Goal: Task Accomplishment & Management: Complete application form

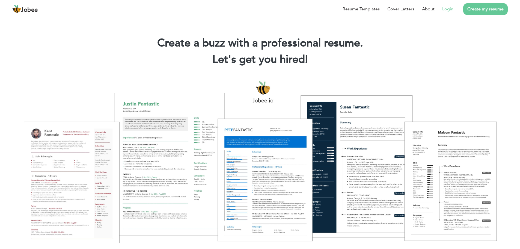
click at [447, 10] on link "Login" at bounding box center [447, 9] width 11 height 7
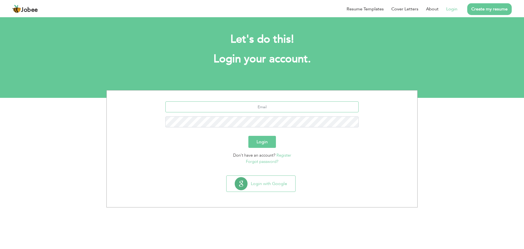
click at [257, 103] on input "text" at bounding box center [261, 106] width 193 height 11
type input "salman_khan008@outlook.com"
click at [262, 141] on button "Login" at bounding box center [262, 142] width 28 height 12
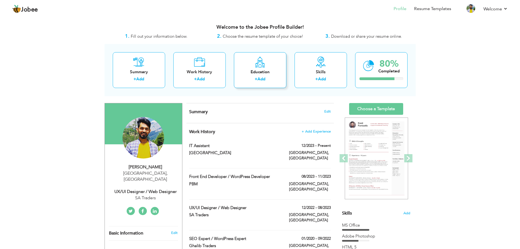
click at [263, 80] on link "Add" at bounding box center [261, 78] width 8 height 5
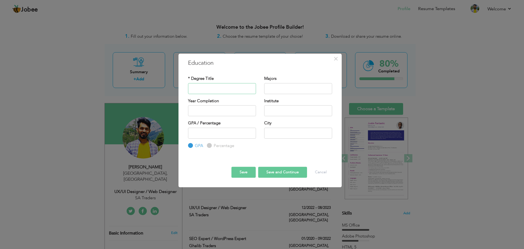
click at [211, 84] on input "text" at bounding box center [222, 88] width 68 height 11
click at [335, 57] on span "×" at bounding box center [335, 59] width 5 height 10
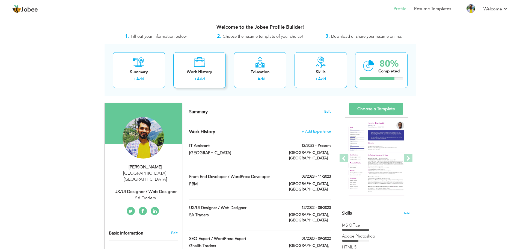
click at [206, 67] on div "Work History + Add" at bounding box center [199, 70] width 52 height 36
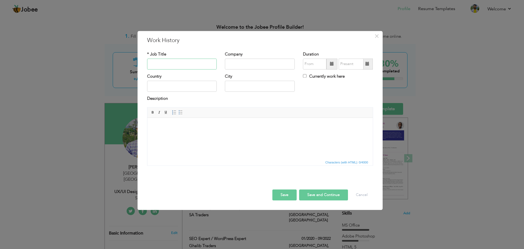
click at [185, 64] on input "text" at bounding box center [182, 63] width 70 height 11
type input "IT Assistant"
type input "[GEOGRAPHIC_DATA]"
click at [183, 86] on input "text" at bounding box center [182, 86] width 70 height 11
type input "[GEOGRAPHIC_DATA]"
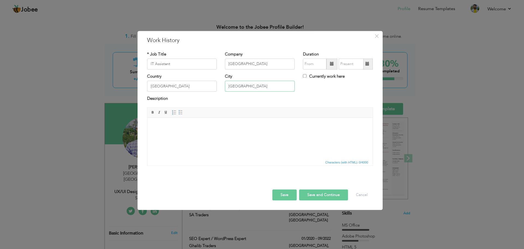
type input "[GEOGRAPHIC_DATA]"
click at [314, 67] on input "09/2025" at bounding box center [314, 63] width 23 height 11
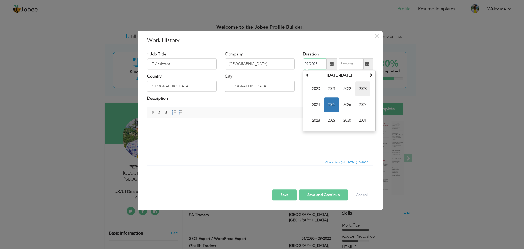
click at [363, 89] on span "2023" at bounding box center [362, 88] width 15 height 15
click at [364, 120] on span "Dec" at bounding box center [362, 120] width 15 height 15
type input "12/2023"
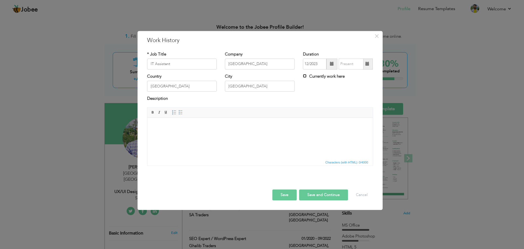
click at [304, 77] on input "Currently work here" at bounding box center [305, 76] width 4 height 4
checkbox input "true"
click at [170, 133] on html at bounding box center [259, 126] width 225 height 17
click at [290, 194] on button "Save" at bounding box center [284, 194] width 24 height 11
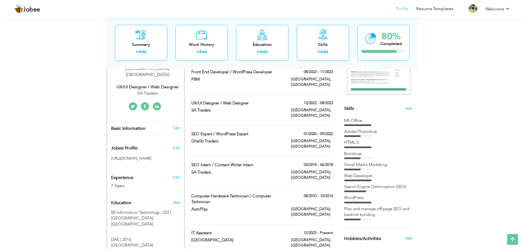
scroll to position [27, 0]
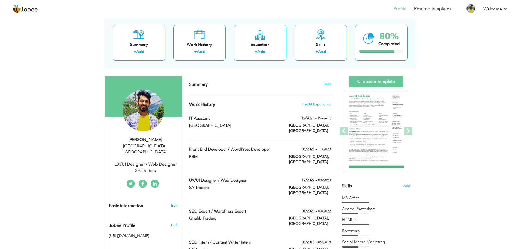
click at [328, 85] on span "Edit" at bounding box center [327, 84] width 7 height 4
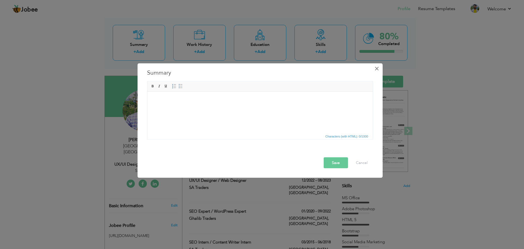
click at [376, 67] on span "×" at bounding box center [376, 68] width 5 height 10
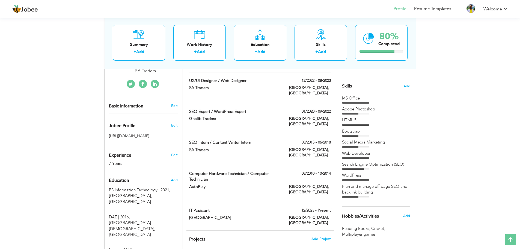
scroll to position [136, 0]
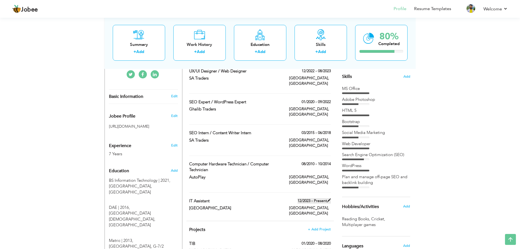
click at [329, 198] on span at bounding box center [329, 200] width 4 height 4
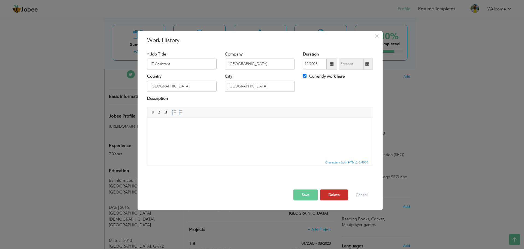
click at [331, 196] on button "Delete" at bounding box center [334, 194] width 28 height 11
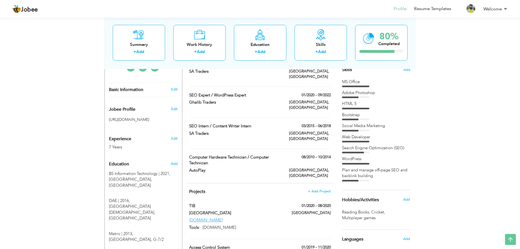
scroll to position [164, 0]
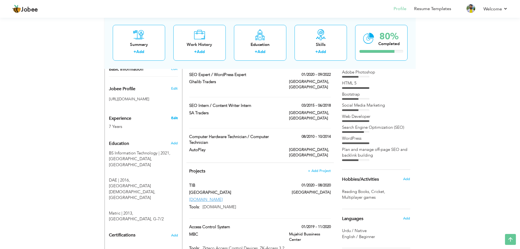
click at [174, 115] on link "Edit" at bounding box center [174, 117] width 7 height 5
type input "[PERSON_NAME]"
type input "Khan"
type input "03470003764"
select select "number:166"
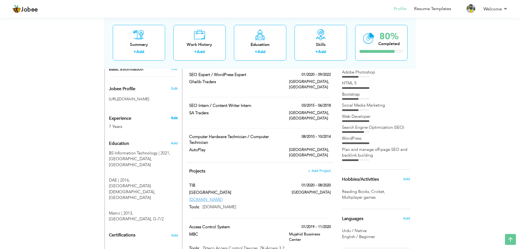
type input "[GEOGRAPHIC_DATA]"
select select "number:9"
type input "SA Traders"
type input "UX/UI Designer / Web Designer"
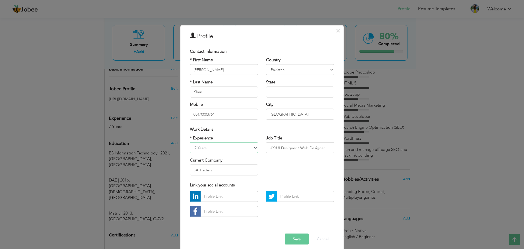
click at [239, 149] on select "Entry Level Less than 1 Year 1 Year 2 Years 3 Years 4 Years 5 Years 6 Years 7 Y…" at bounding box center [224, 147] width 68 height 11
click at [76, 119] on div "× Profile Contact Information * First Name Muhammad Salman * Last Name Khan Mob…" at bounding box center [262, 124] width 524 height 249
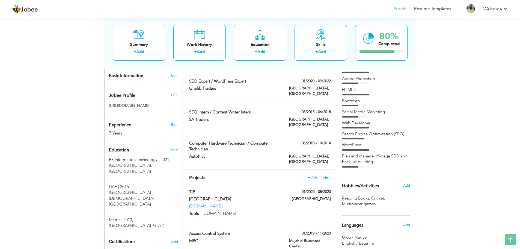
scroll to position [178, 0]
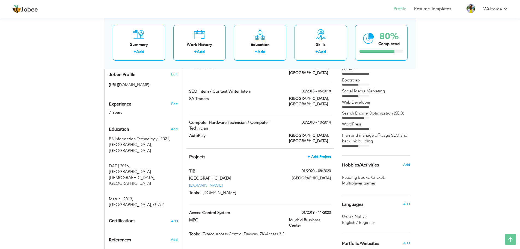
click at [313, 154] on span "+ Add Project" at bounding box center [318, 156] width 23 height 4
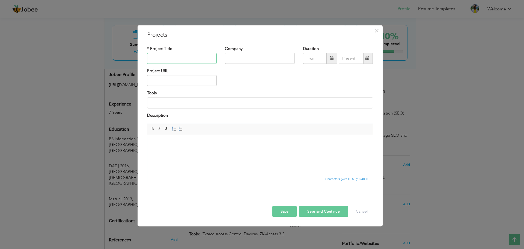
click at [173, 58] on input "text" at bounding box center [182, 58] width 70 height 11
type input "Student Biometric Attendance System"
click at [254, 57] on input "text" at bounding box center [260, 58] width 70 height 11
drag, startPoint x: 268, startPoint y: 59, endPoint x: 242, endPoint y: 58, distance: 26.2
click at [242, 58] on input "Fazaia MEdical" at bounding box center [260, 58] width 70 height 11
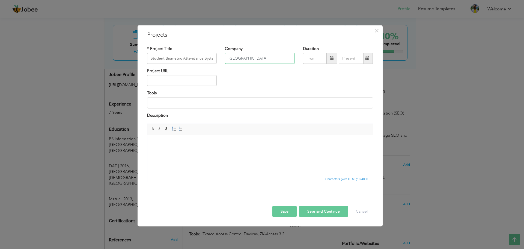
type input "Fazaia Medical College"
click at [331, 60] on span at bounding box center [332, 58] width 4 height 4
type input "09/2025"
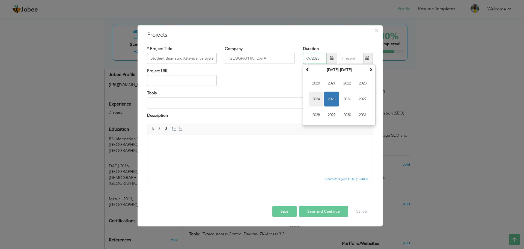
click at [316, 96] on span "2024" at bounding box center [316, 99] width 15 height 15
click at [278, 100] on input at bounding box center [260, 102] width 226 height 11
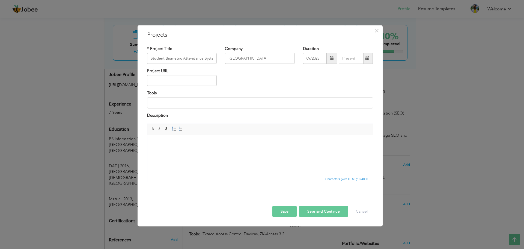
click at [368, 58] on span at bounding box center [367, 58] width 4 height 4
type input "09/2025"
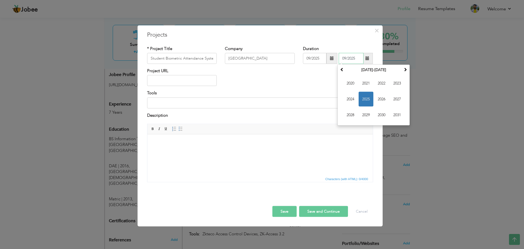
click at [363, 100] on span "2025" at bounding box center [365, 99] width 15 height 15
click at [349, 113] on span "Sep" at bounding box center [350, 114] width 15 height 15
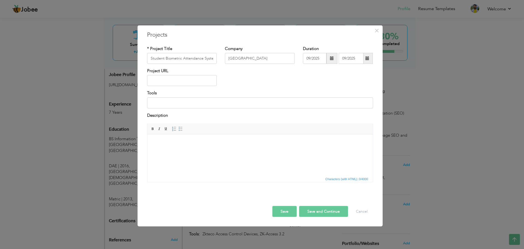
click at [331, 57] on span at bounding box center [332, 58] width 4 height 4
click at [329, 81] on span "Feb" at bounding box center [331, 83] width 15 height 15
type input "02/2025"
click at [294, 81] on div "Project URL" at bounding box center [260, 79] width 234 height 22
click at [166, 78] on input "text" at bounding box center [182, 80] width 70 height 11
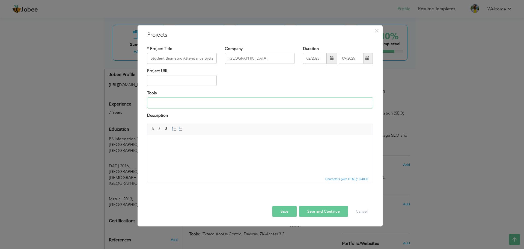
click at [176, 101] on input at bounding box center [260, 102] width 226 height 11
type input "Hik Access Control"
click at [191, 141] on body at bounding box center [260, 142] width 214 height 6
click at [181, 77] on input "text" at bounding box center [182, 80] width 70 height 11
click at [378, 30] on span "×" at bounding box center [376, 30] width 5 height 10
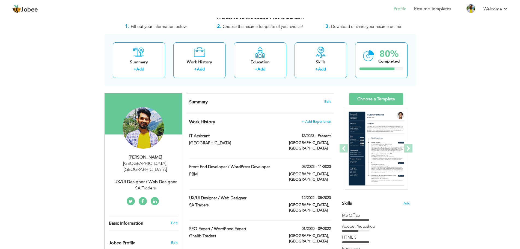
scroll to position [0, 0]
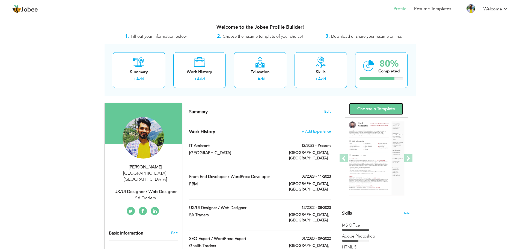
click at [380, 109] on link "Choose a Template" at bounding box center [376, 109] width 54 height 12
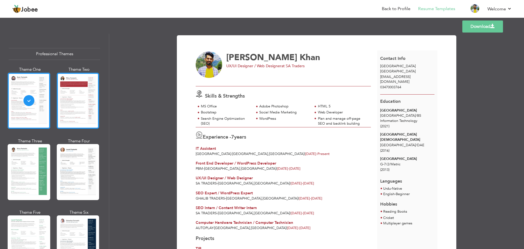
click at [79, 110] on div at bounding box center [78, 101] width 43 height 56
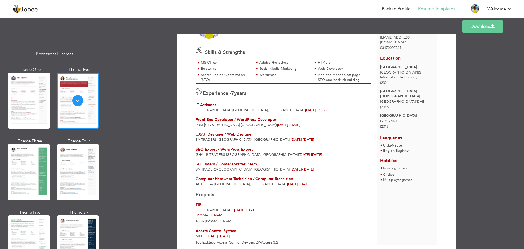
scroll to position [62, 0]
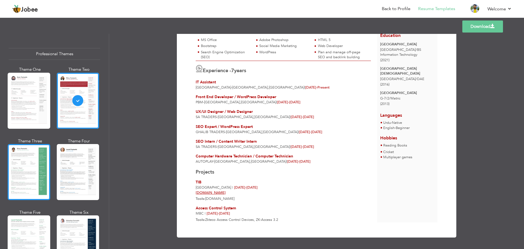
click at [23, 177] on div at bounding box center [29, 172] width 43 height 56
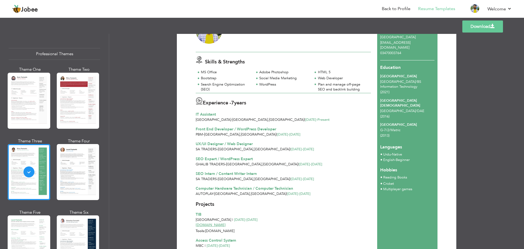
scroll to position [66, 0]
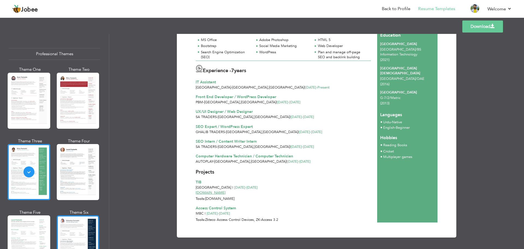
click at [75, 234] on div at bounding box center [78, 243] width 43 height 56
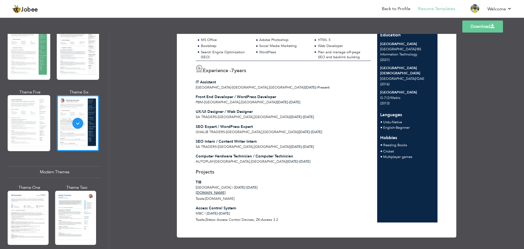
scroll to position [27, 0]
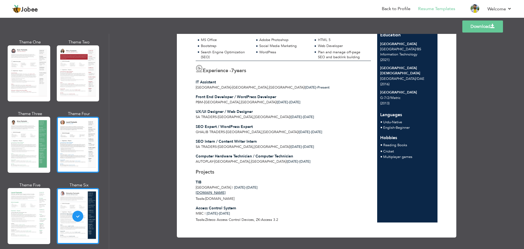
click at [78, 139] on div at bounding box center [78, 144] width 43 height 56
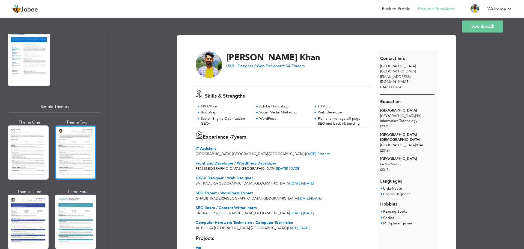
scroll to position [898, 0]
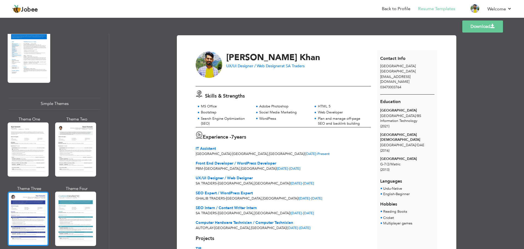
click at [40, 201] on div at bounding box center [28, 218] width 41 height 54
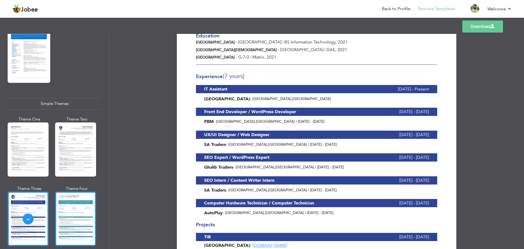
scroll to position [103, 0]
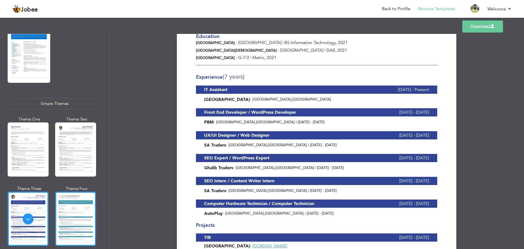
click at [68, 212] on div at bounding box center [75, 218] width 41 height 54
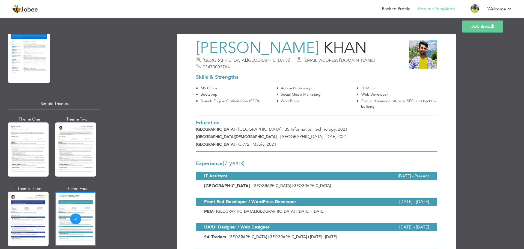
scroll to position [0, 0]
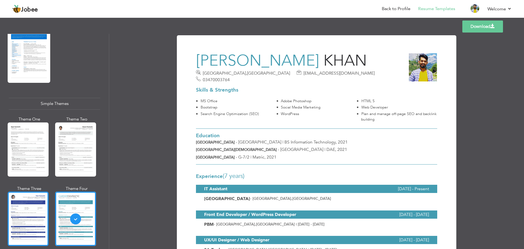
click at [42, 196] on div at bounding box center [28, 218] width 41 height 54
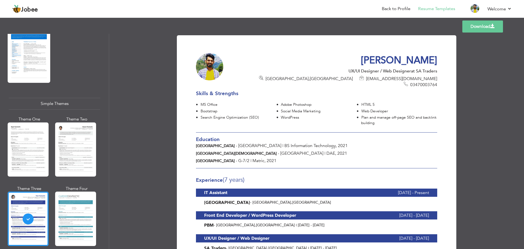
click at [486, 23] on link "Download" at bounding box center [482, 26] width 41 height 12
